Goal: Navigation & Orientation: Find specific page/section

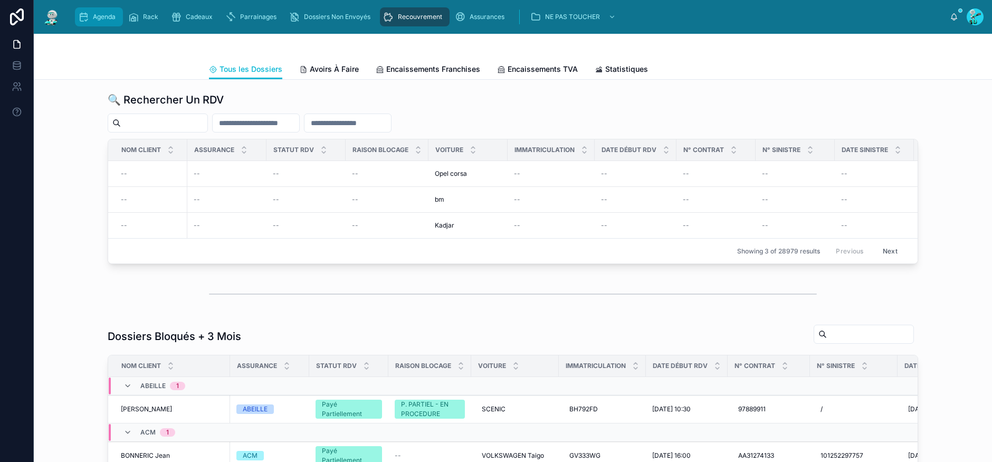
click at [100, 17] on span "Agenda" at bounding box center [104, 17] width 23 height 8
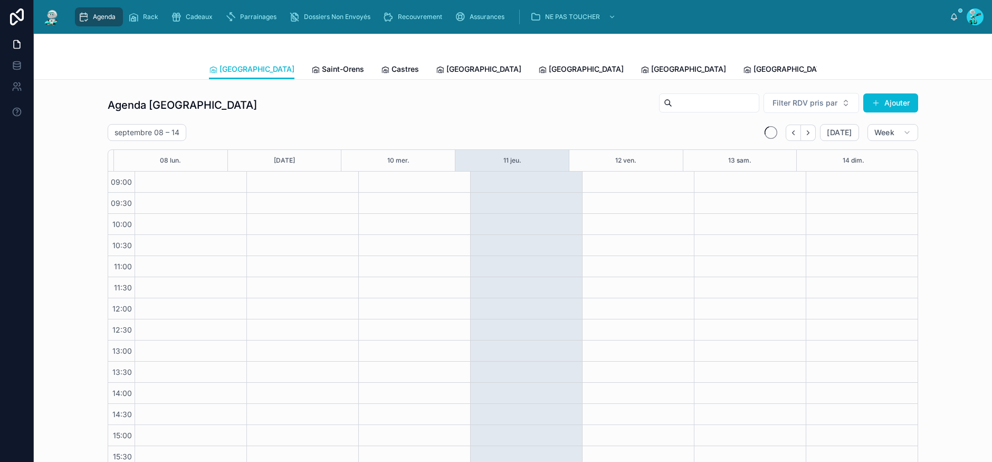
scroll to position [76, 0]
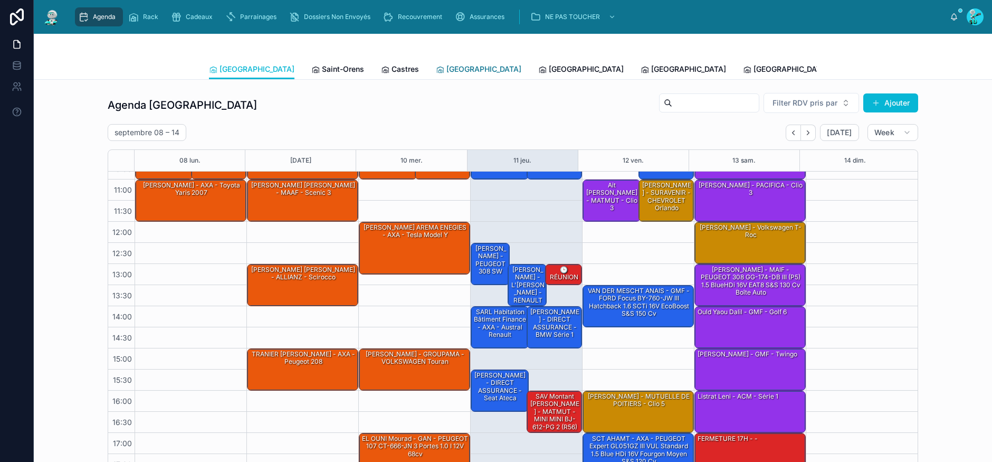
click at [446, 71] on span "[GEOGRAPHIC_DATA]" at bounding box center [483, 69] width 75 height 11
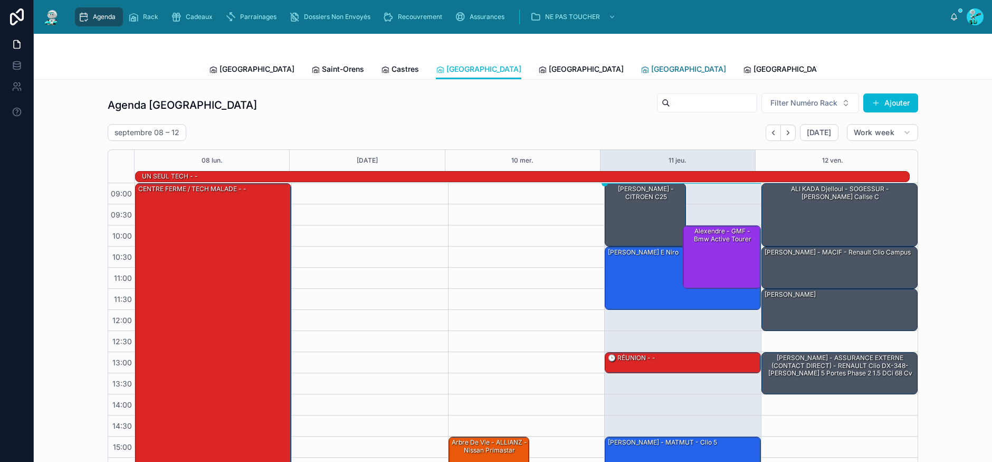
click at [651, 69] on span "[GEOGRAPHIC_DATA]" at bounding box center [688, 69] width 75 height 11
